Goal: Task Accomplishment & Management: Use online tool/utility

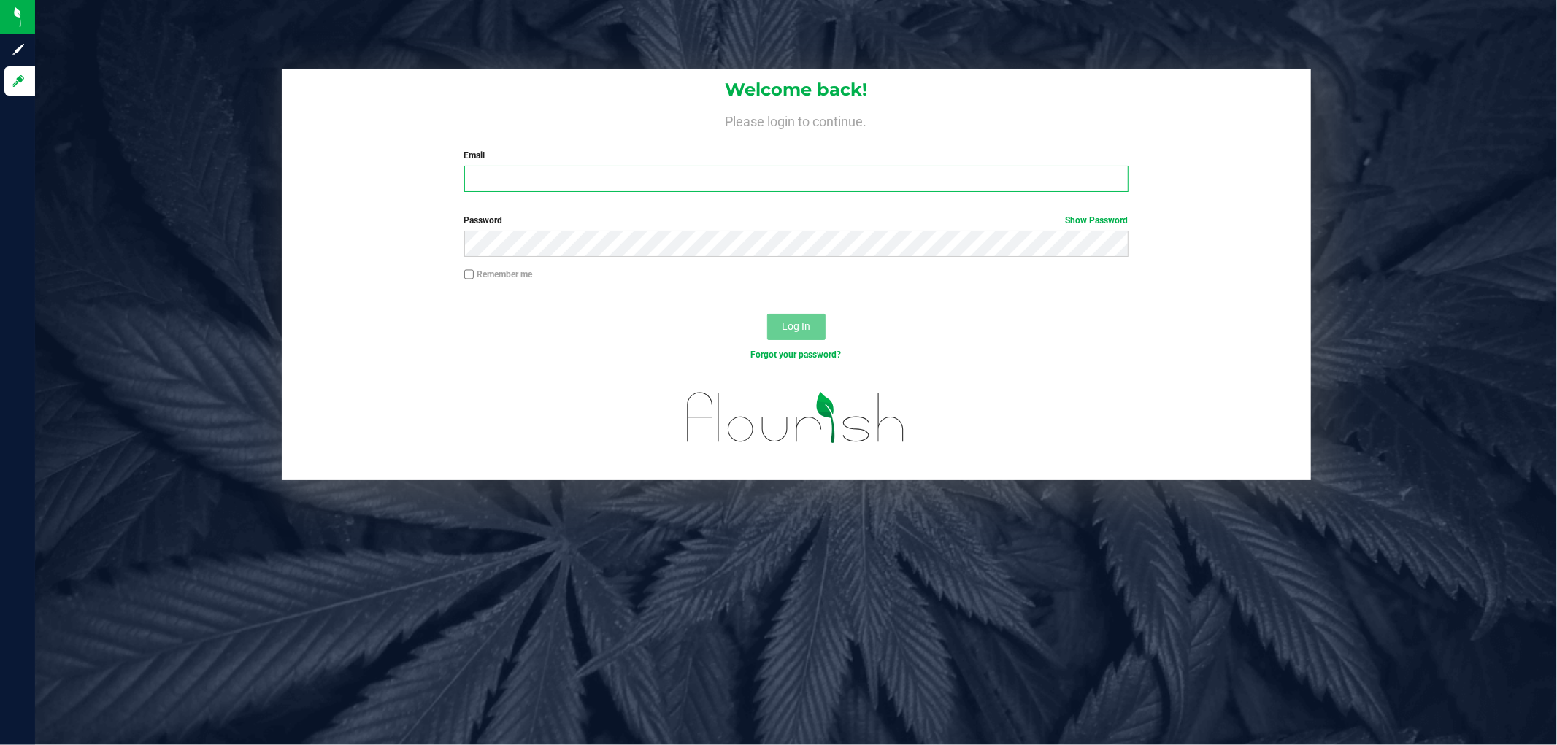
click at [670, 181] on input "Email" at bounding box center [796, 179] width 664 height 26
type input "[EMAIL_ADDRESS][DOMAIN_NAME]"
click at [767, 314] on button "Log In" at bounding box center [796, 327] width 58 height 26
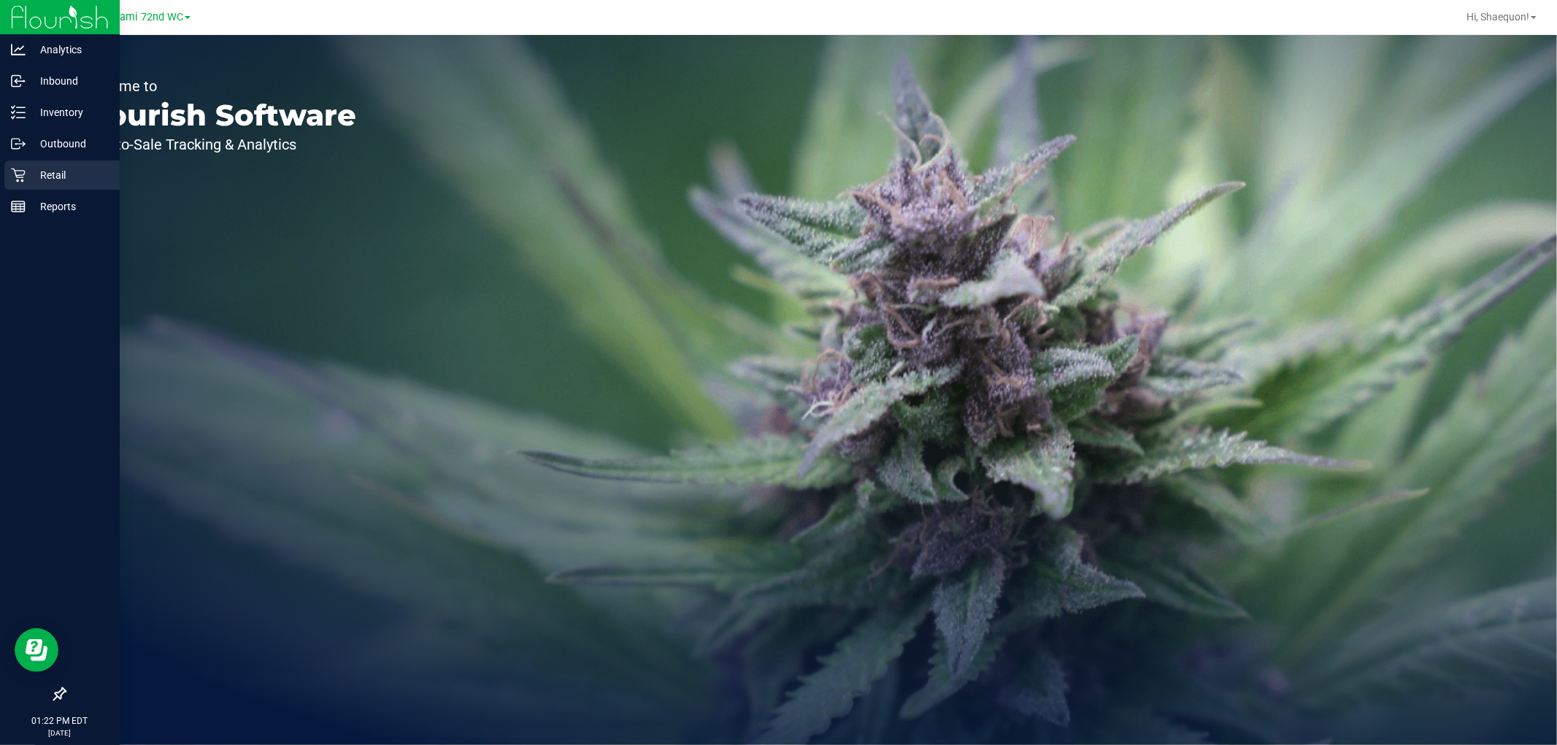
click at [20, 173] on icon at bounding box center [18, 175] width 15 height 15
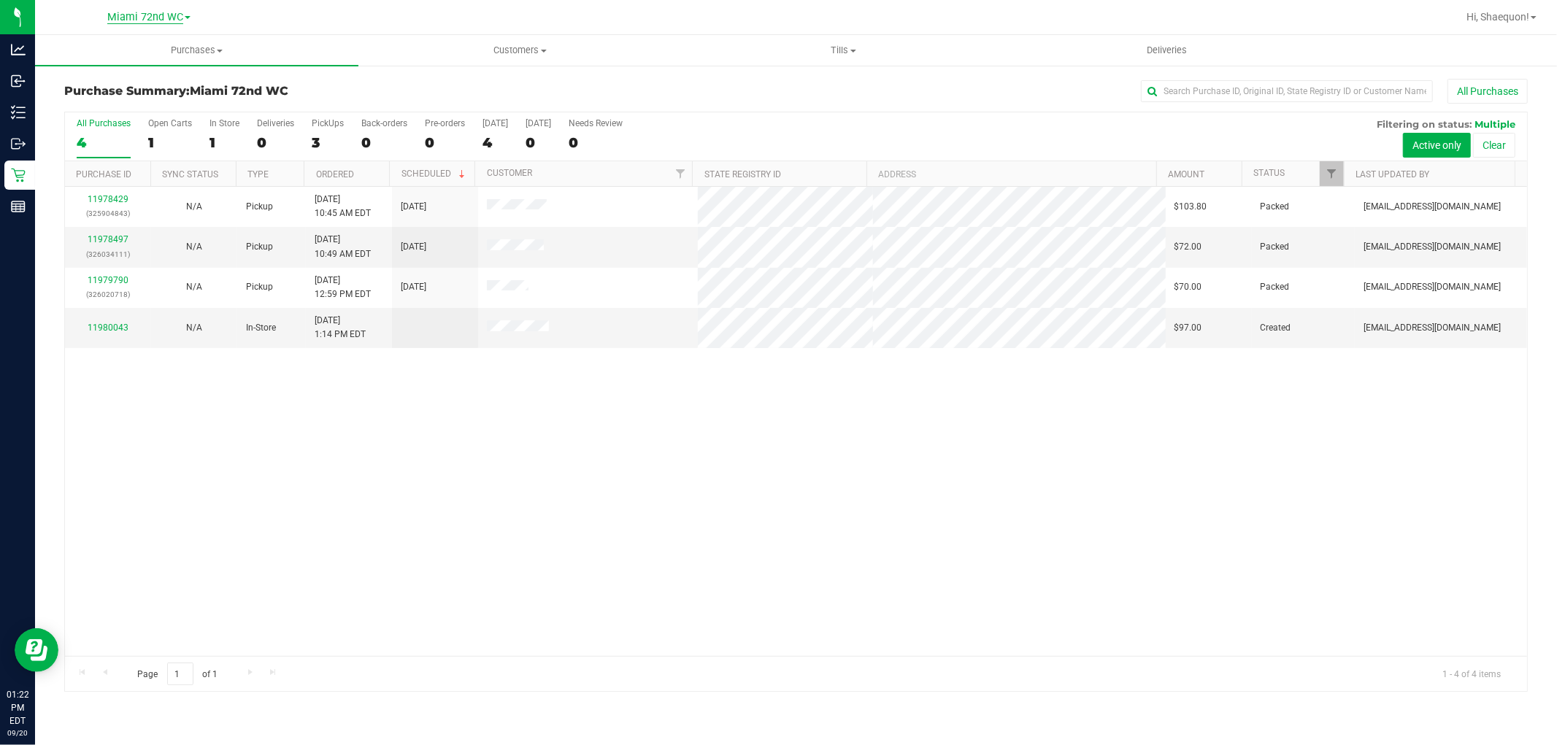
click at [183, 22] on span "Miami 72nd WC" at bounding box center [145, 17] width 76 height 13
click at [158, 72] on link "Miami Dadeland WC" at bounding box center [148, 71] width 213 height 20
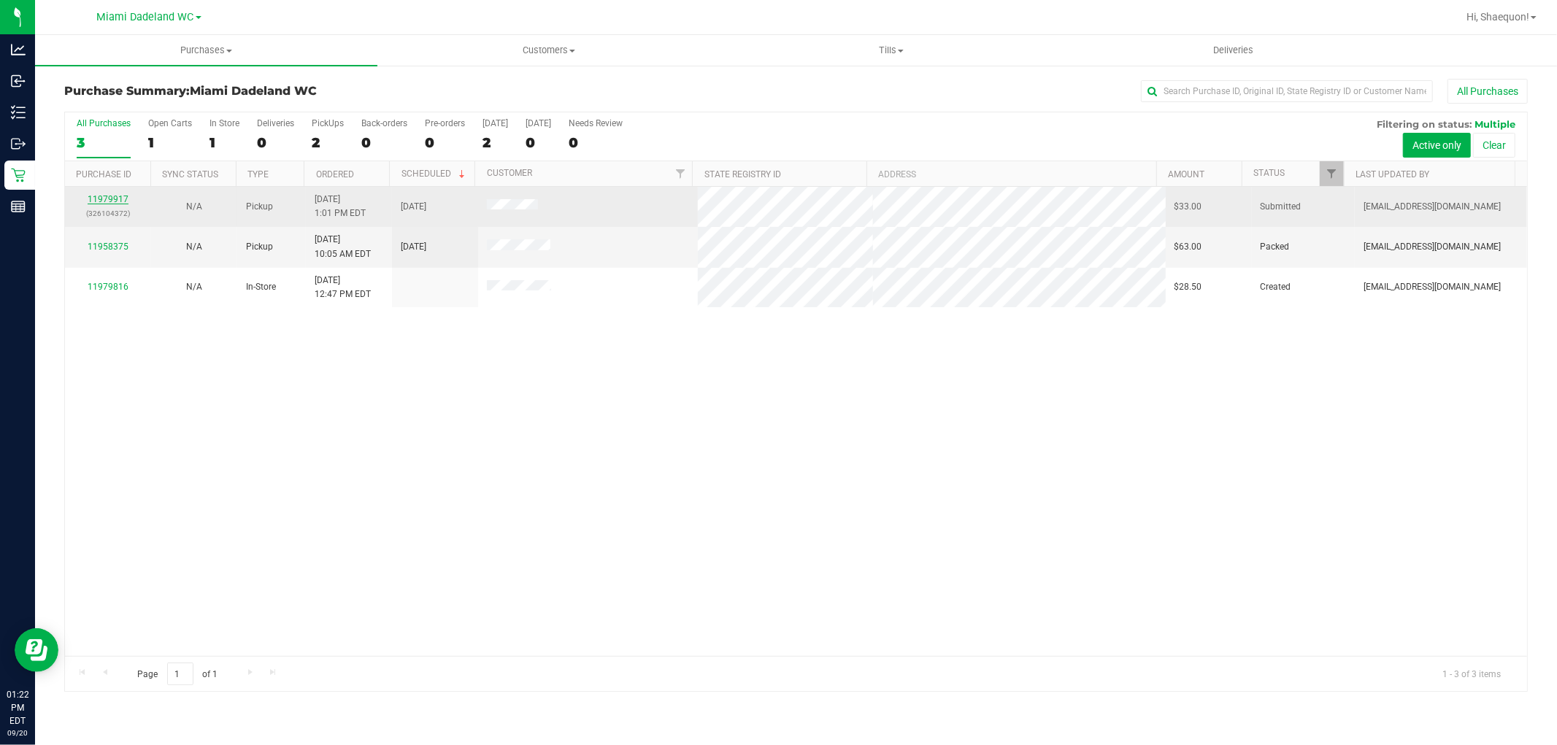
click at [107, 202] on link "11979917" at bounding box center [108, 199] width 41 height 10
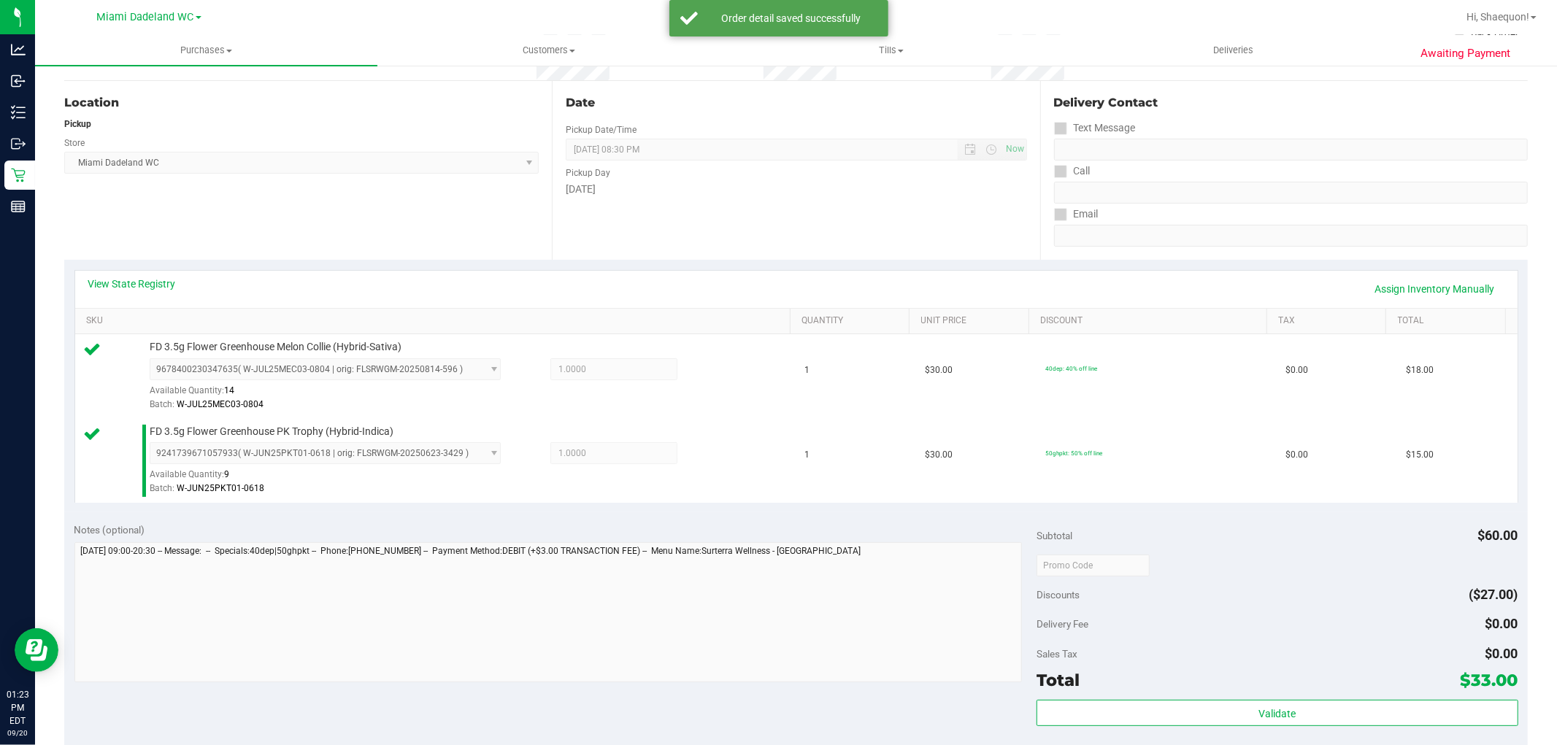
scroll to position [162, 0]
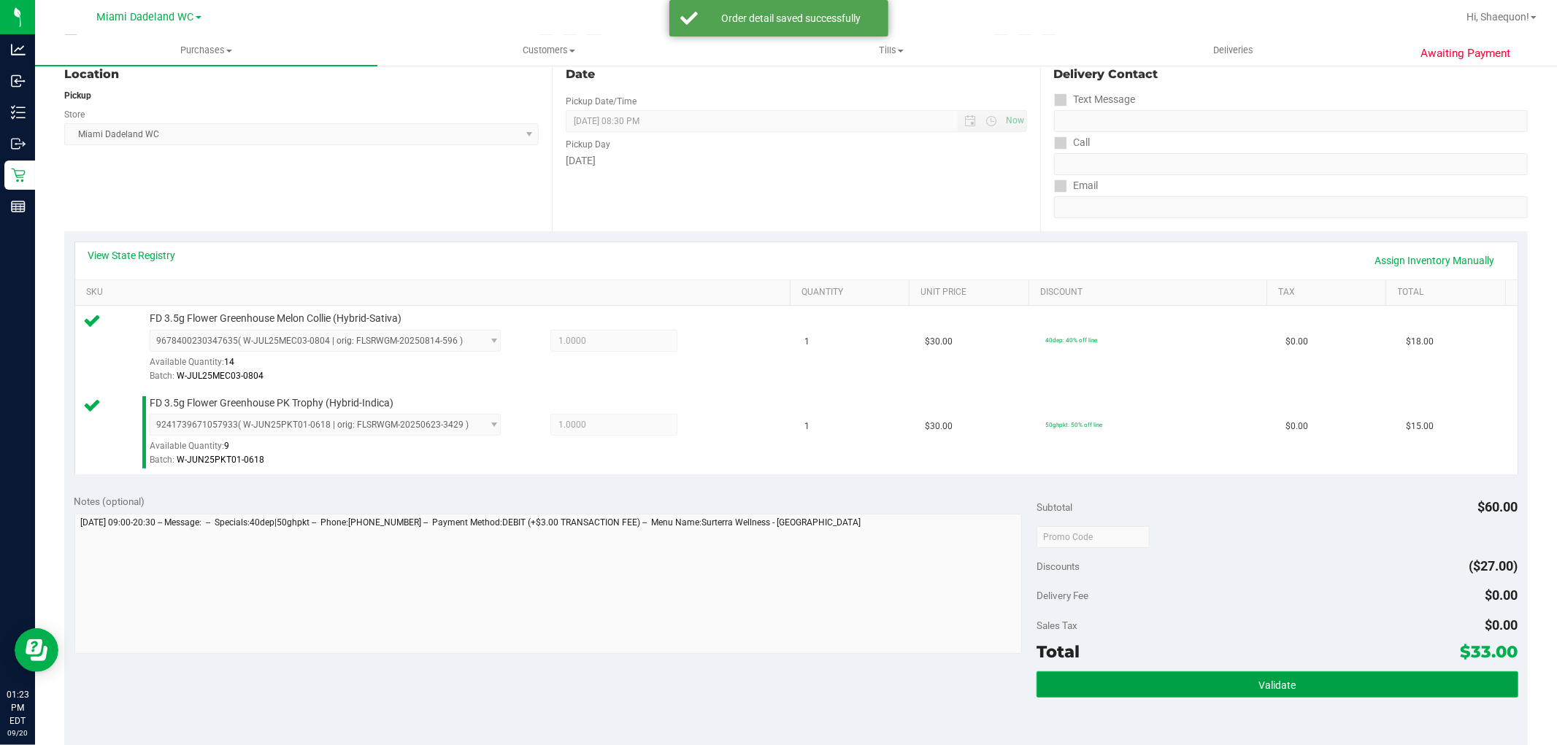
click at [1246, 682] on button "Validate" at bounding box center [1276, 684] width 481 height 26
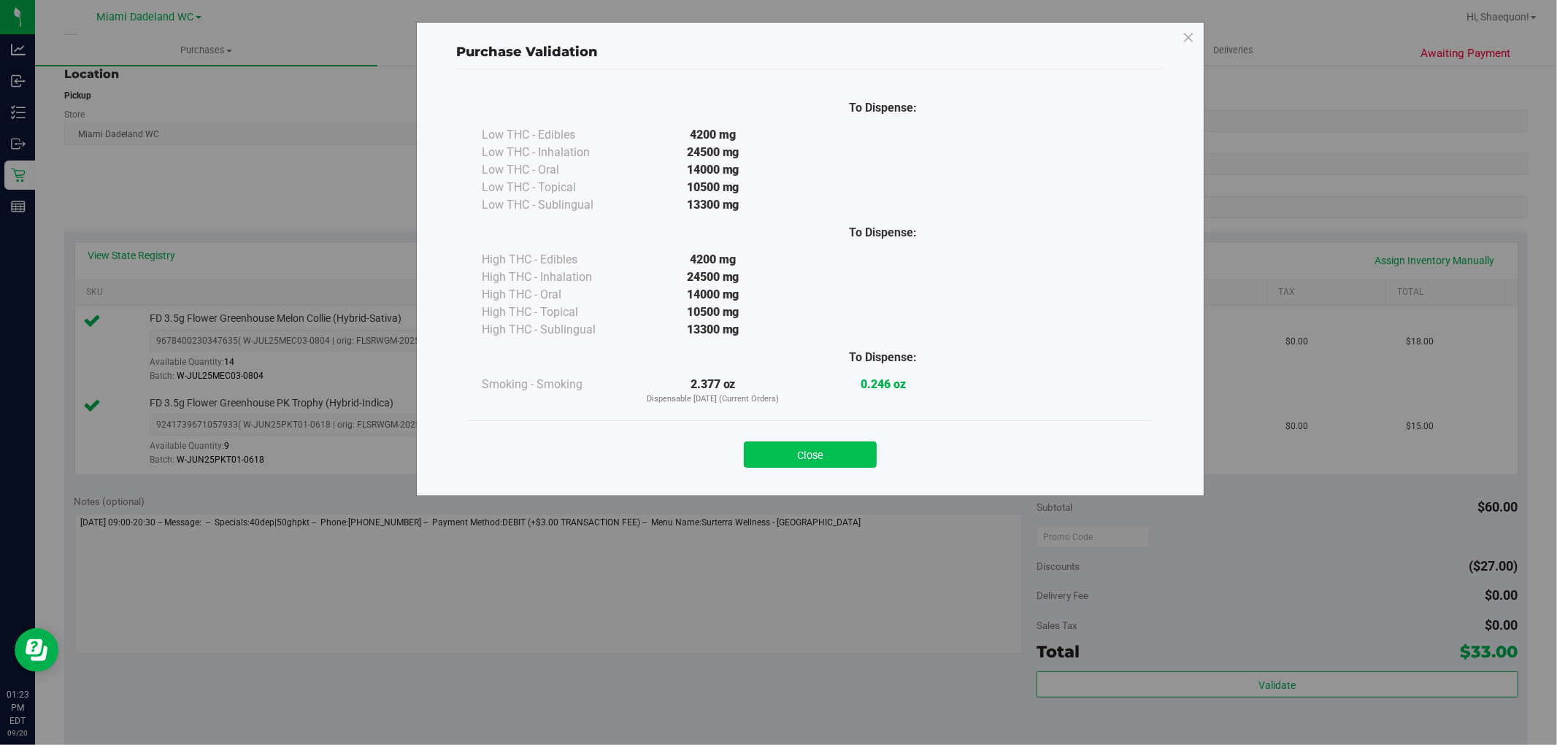
click at [852, 455] on button "Close" at bounding box center [810, 455] width 133 height 26
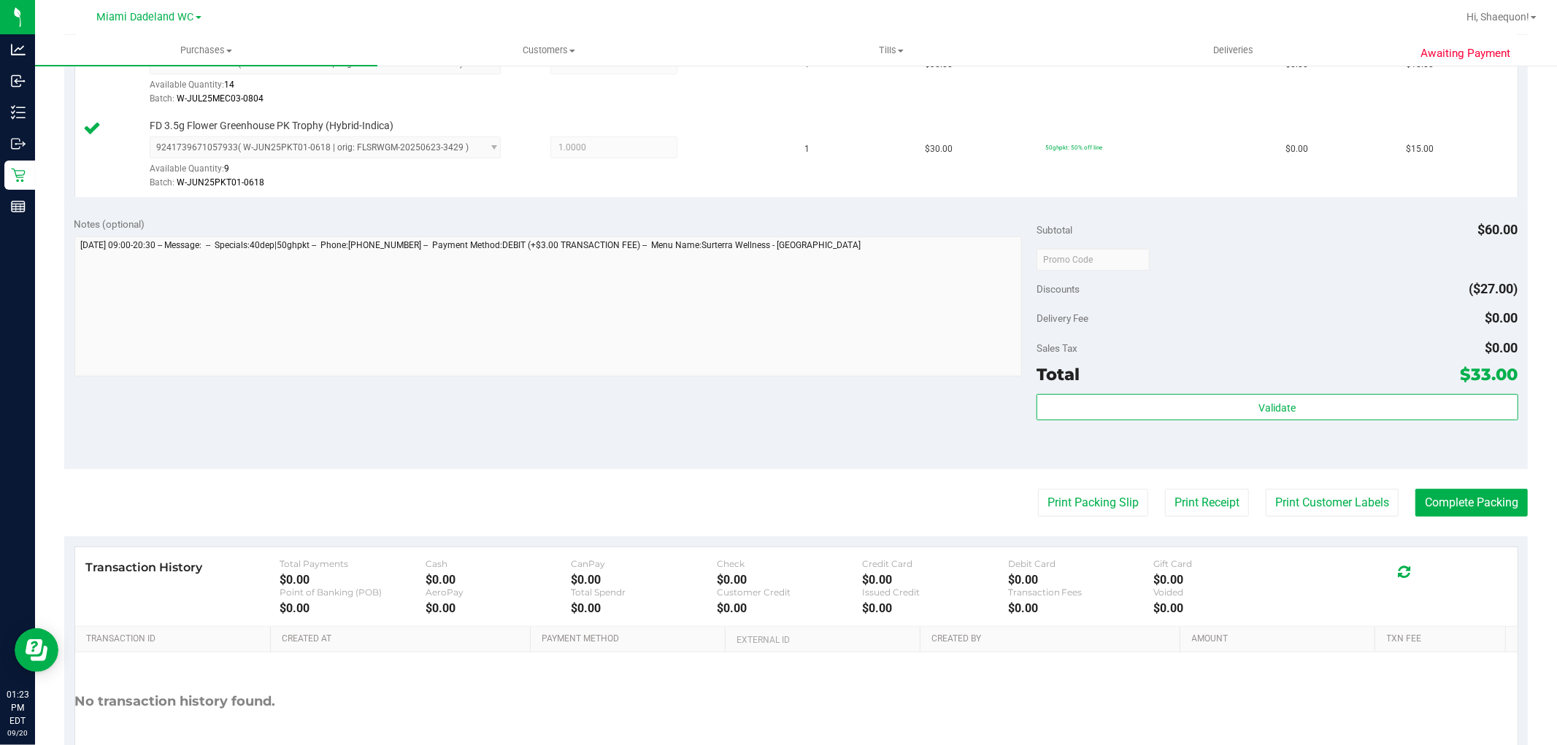
scroll to position [534, 0]
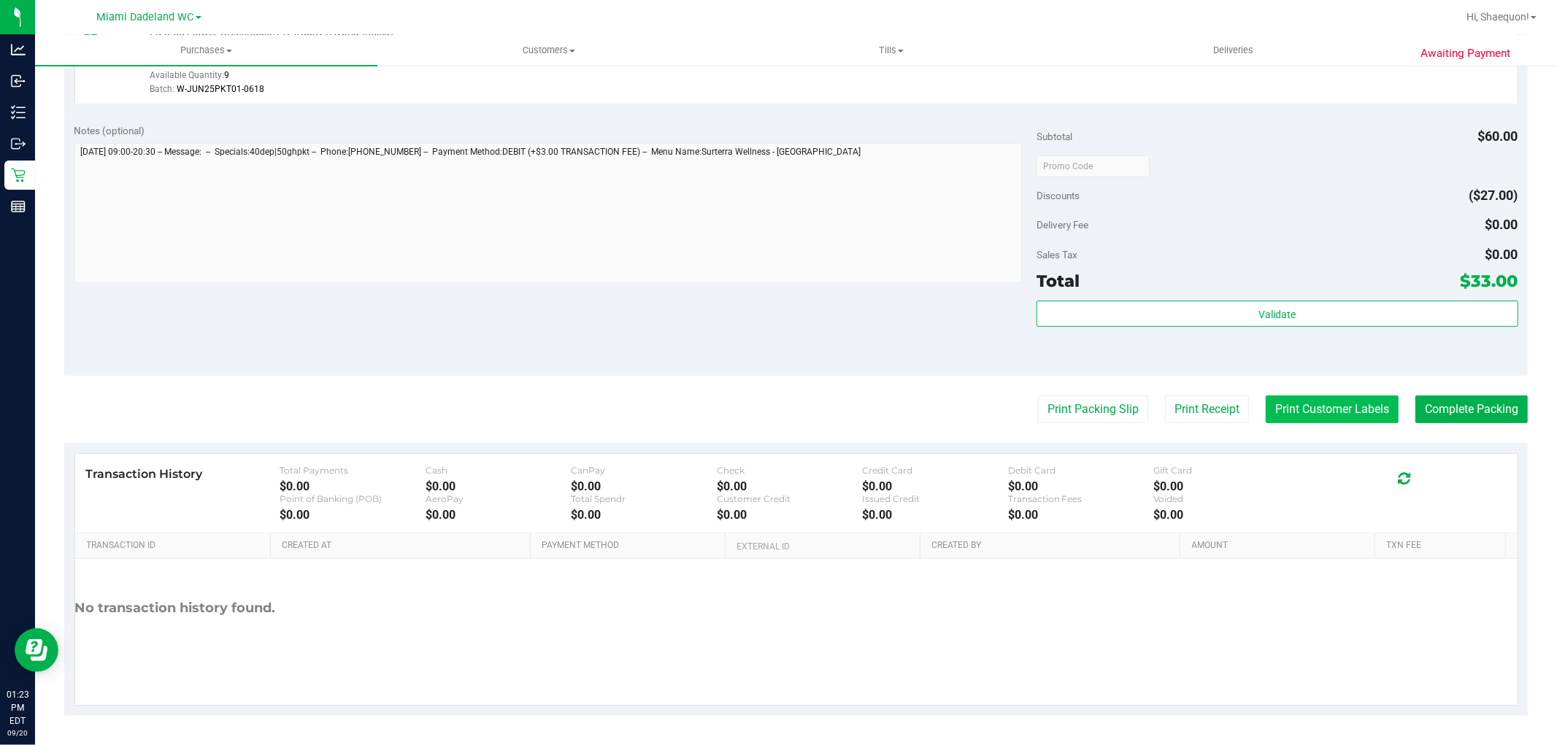
click at [1321, 409] on button "Print Customer Labels" at bounding box center [1332, 410] width 133 height 28
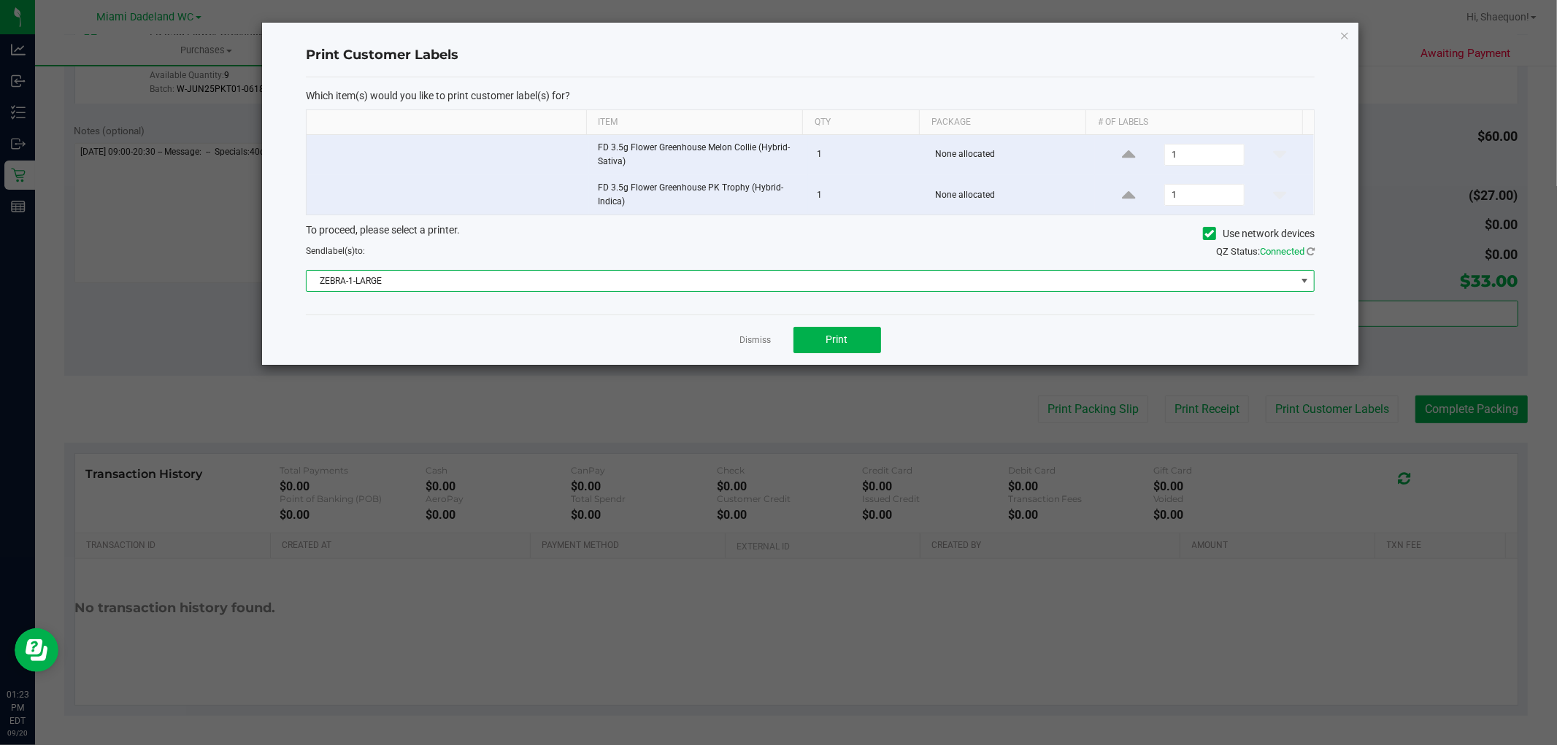
click at [1306, 280] on span at bounding box center [1304, 281] width 12 height 12
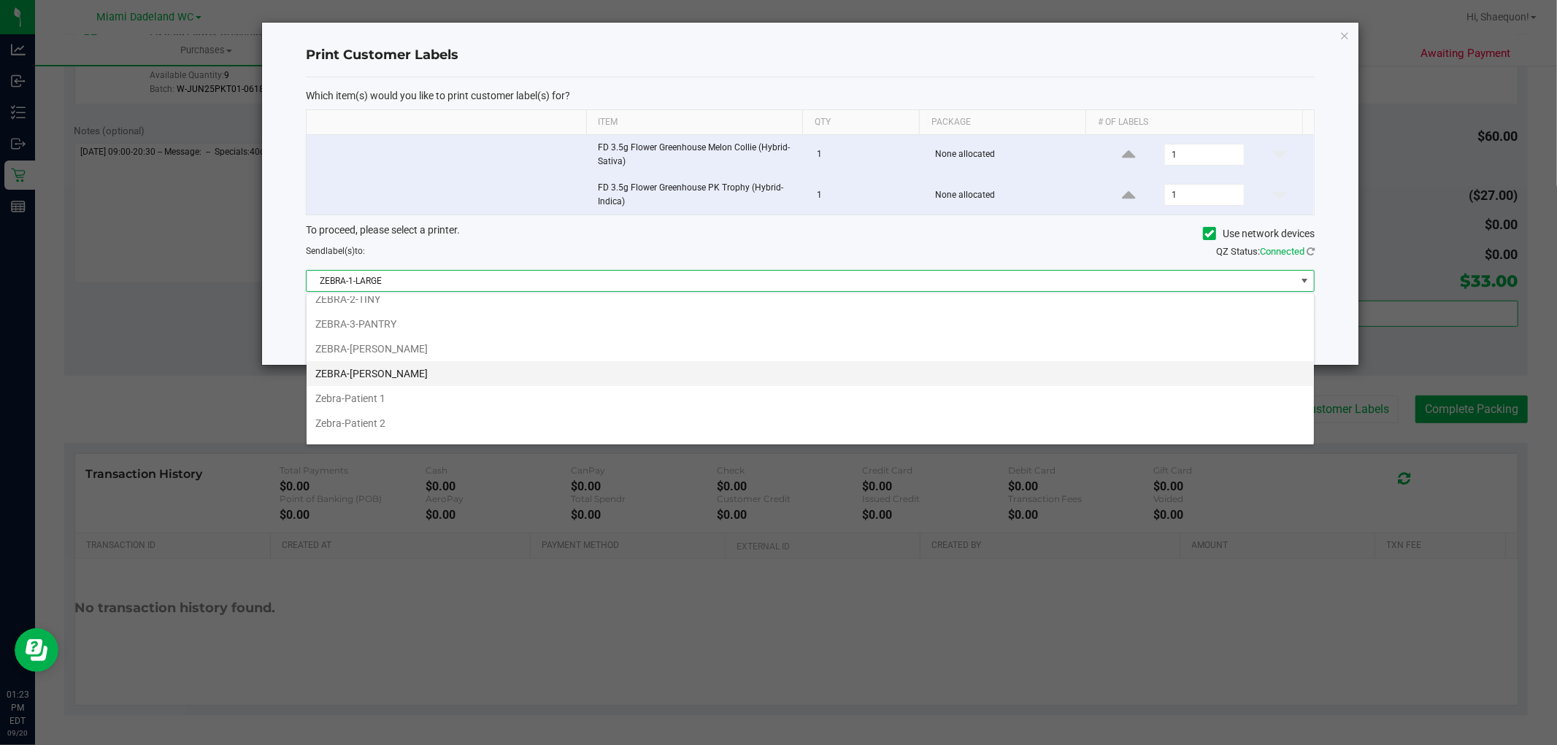
scroll to position [53, 0]
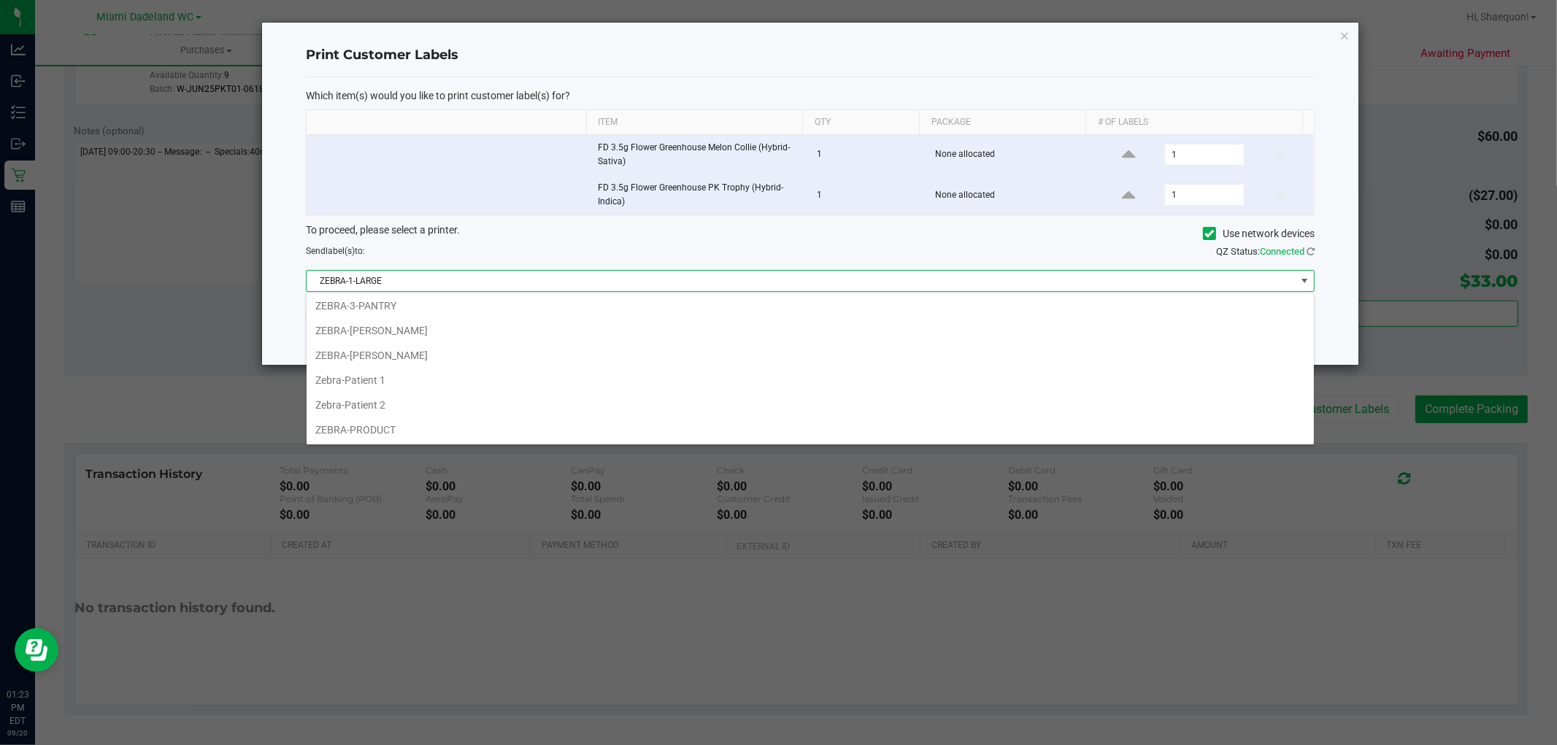
click at [1292, 278] on span "ZEBRA-1-LARGE" at bounding box center [801, 281] width 989 height 20
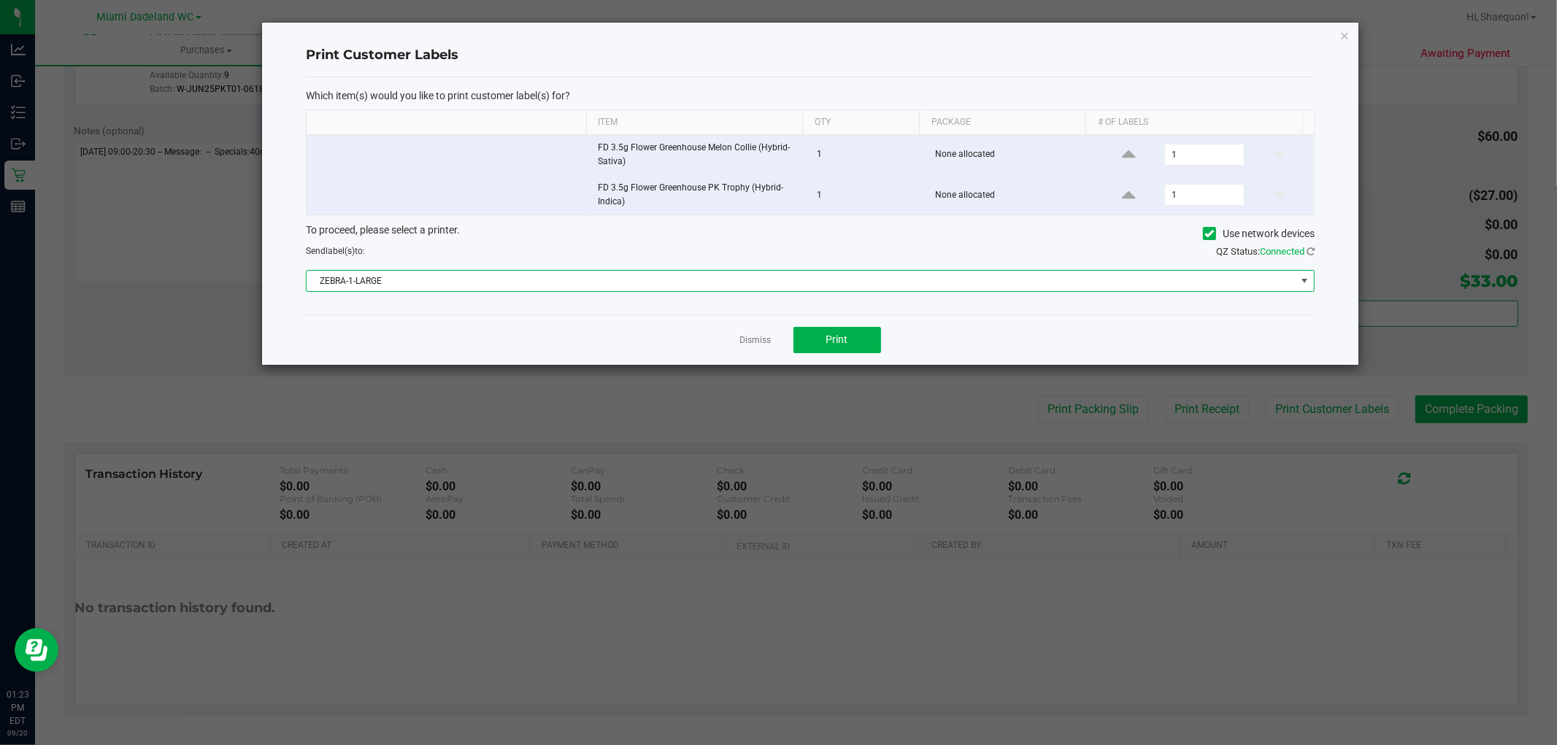
click at [1301, 288] on span at bounding box center [1305, 281] width 18 height 20
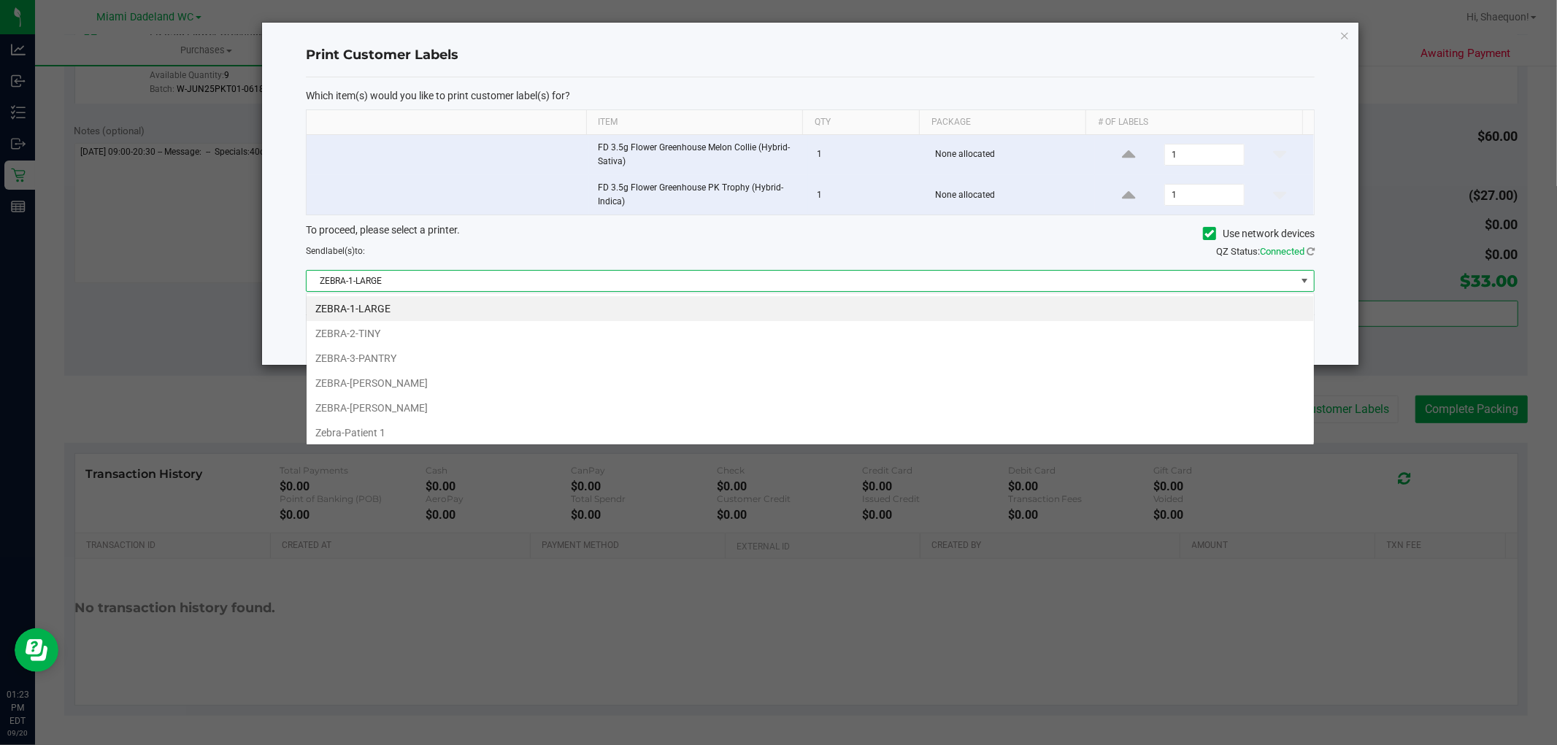
scroll to position [22, 1009]
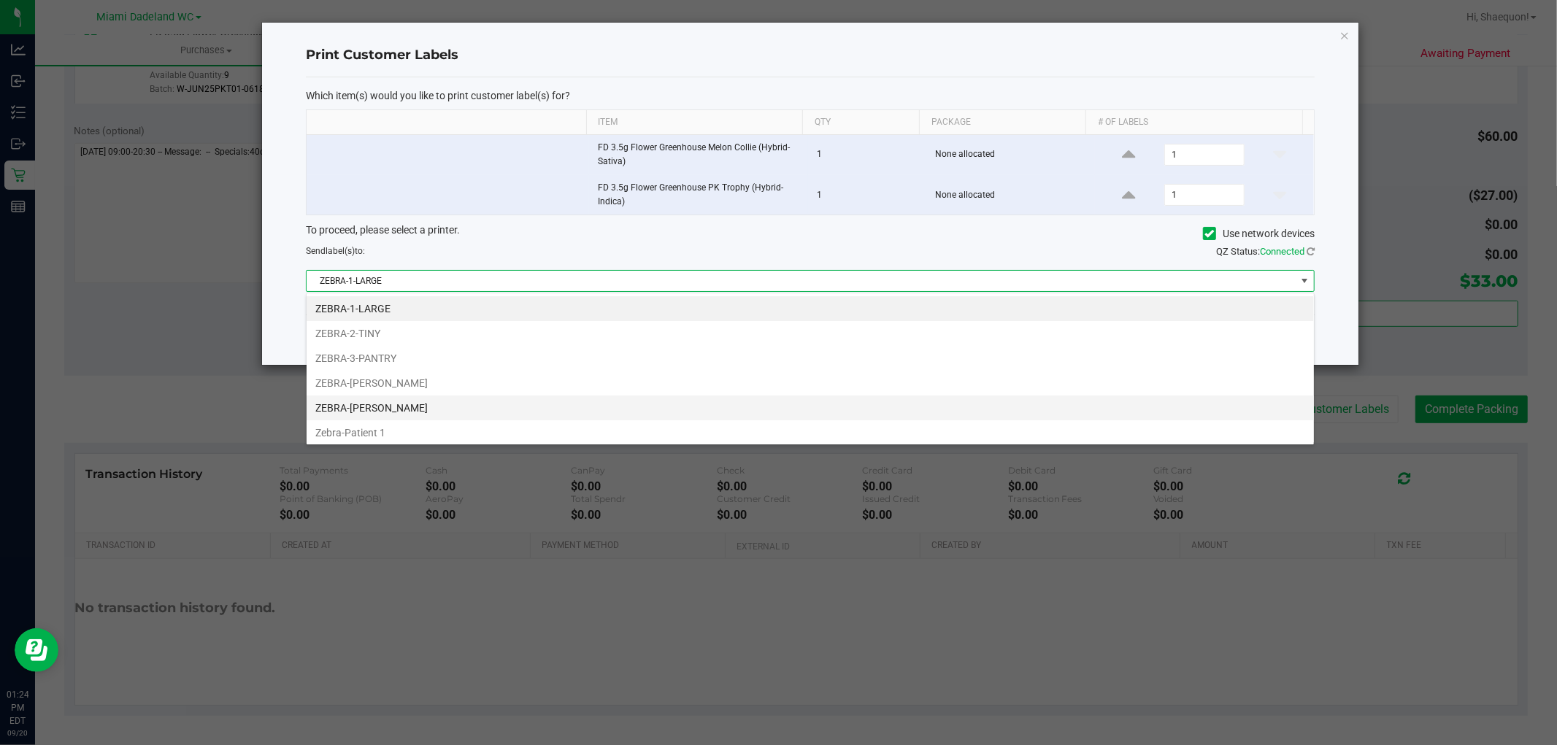
click at [848, 415] on li "ZEBRA-[PERSON_NAME]" at bounding box center [810, 408] width 1007 height 25
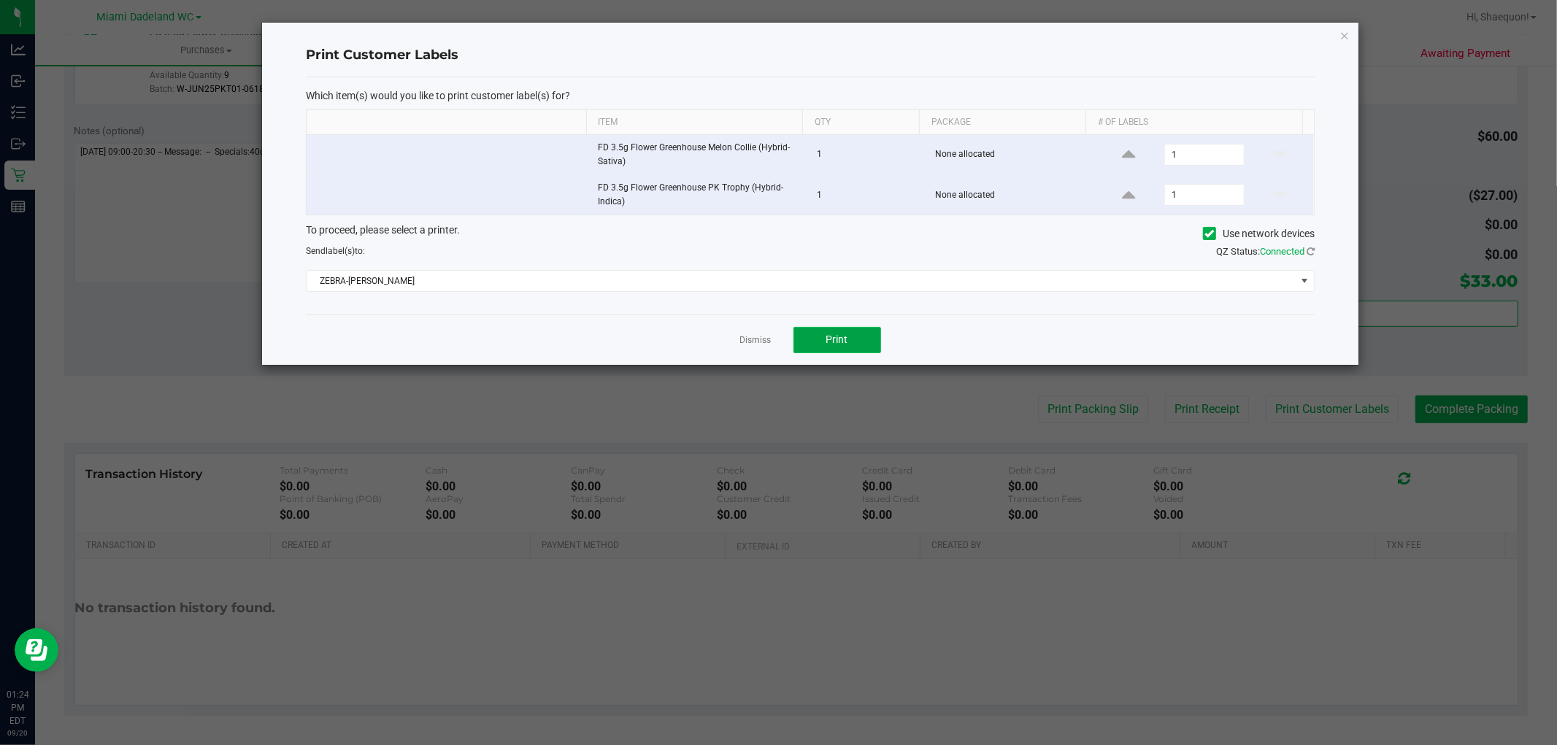
click at [838, 336] on span "Print" at bounding box center [837, 340] width 22 height 12
click at [763, 340] on link "Dismiss" at bounding box center [755, 340] width 31 height 12
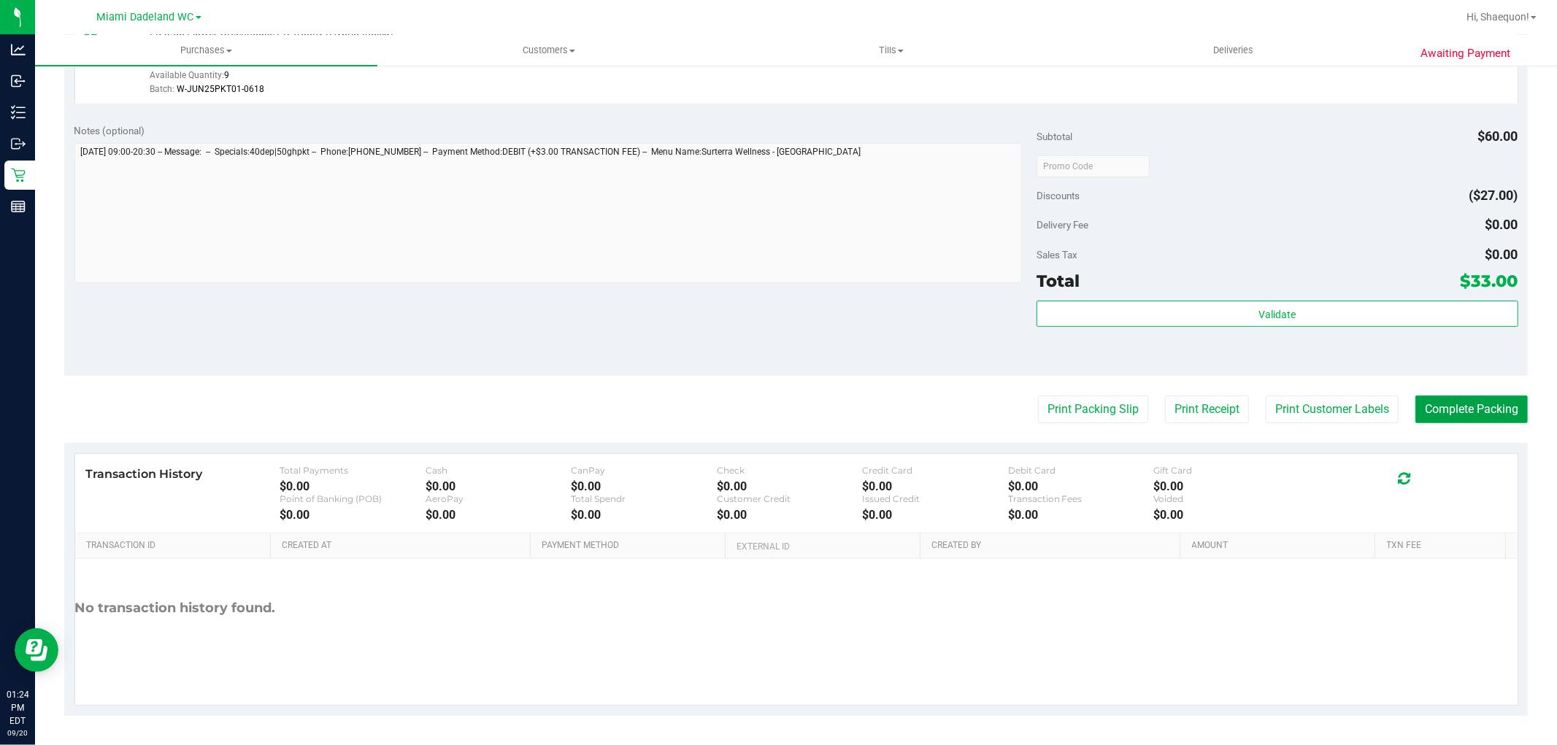
click at [1452, 401] on button "Complete Packing" at bounding box center [1471, 410] width 112 height 28
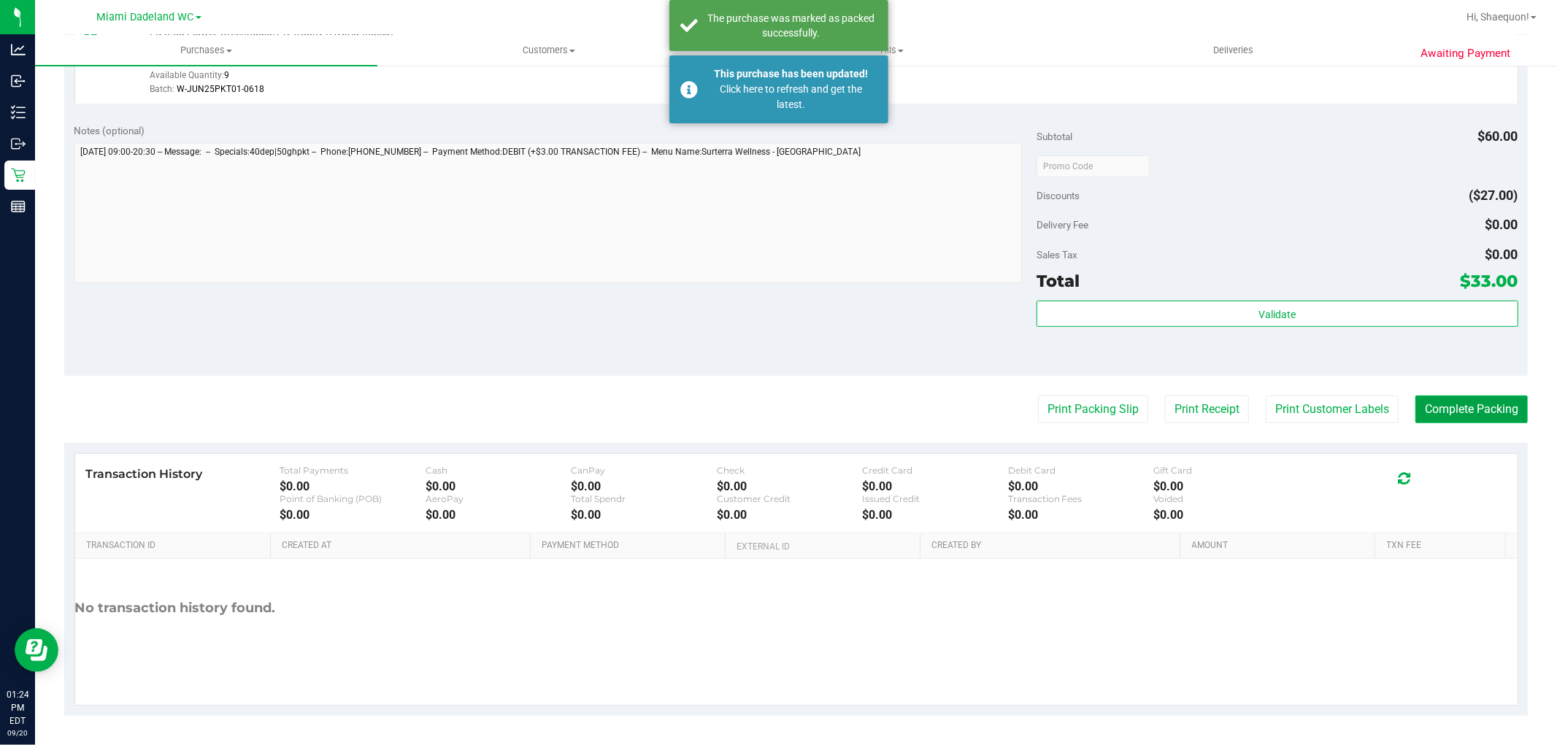
click at [1452, 411] on button "Complete Packing" at bounding box center [1471, 410] width 112 height 28
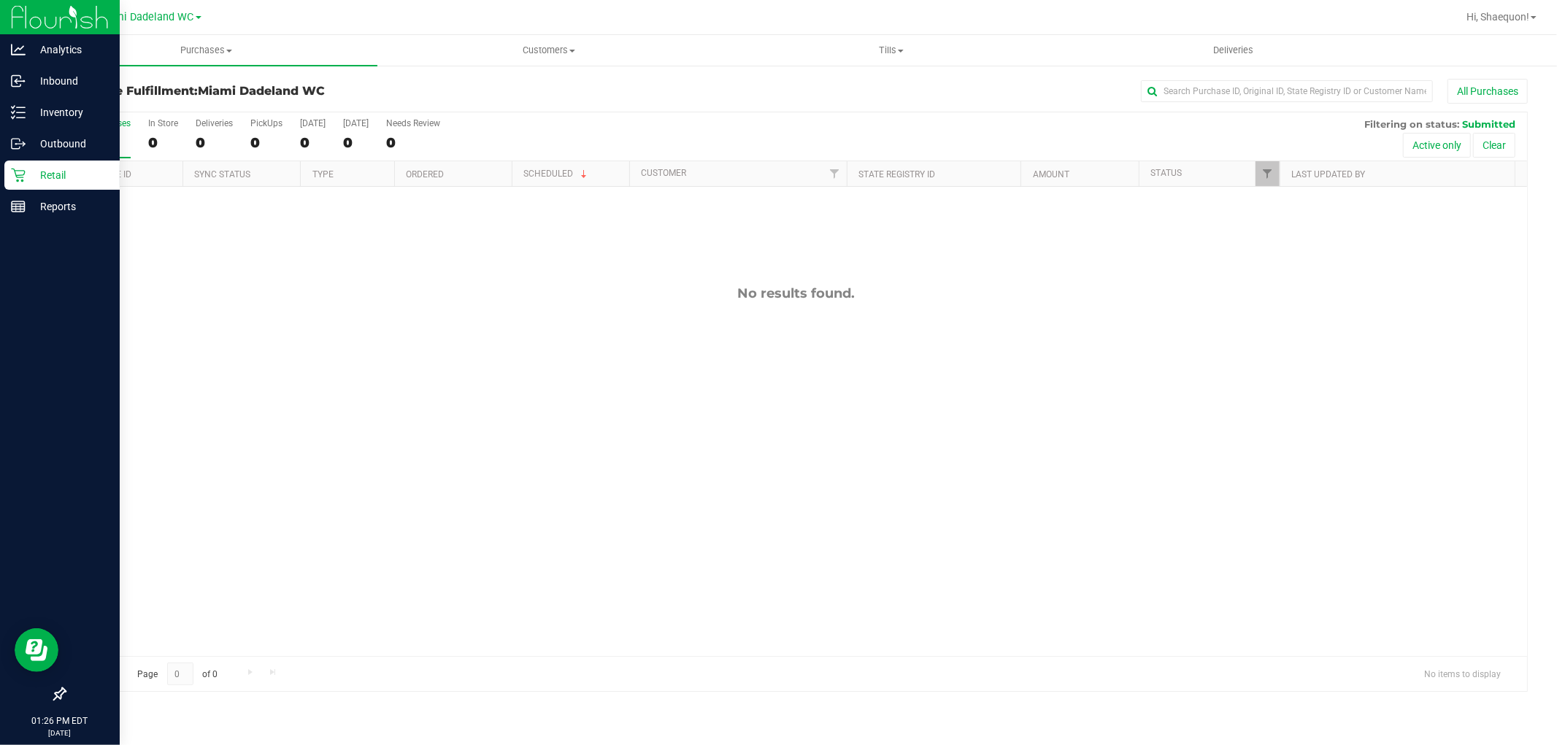
click at [53, 172] on p "Retail" at bounding box center [70, 175] width 88 height 18
